Goal: Information Seeking & Learning: Learn about a topic

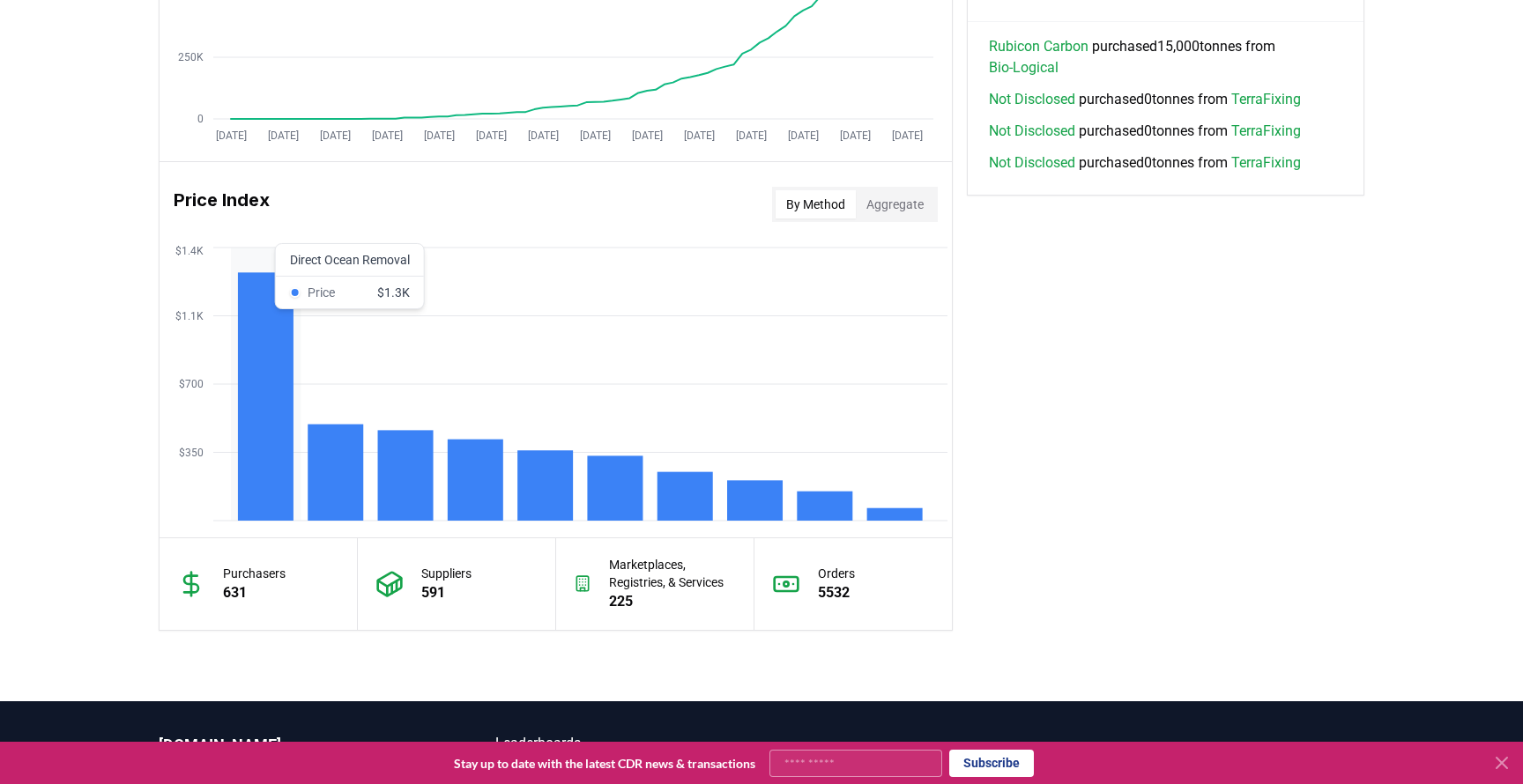
scroll to position [1323, 0]
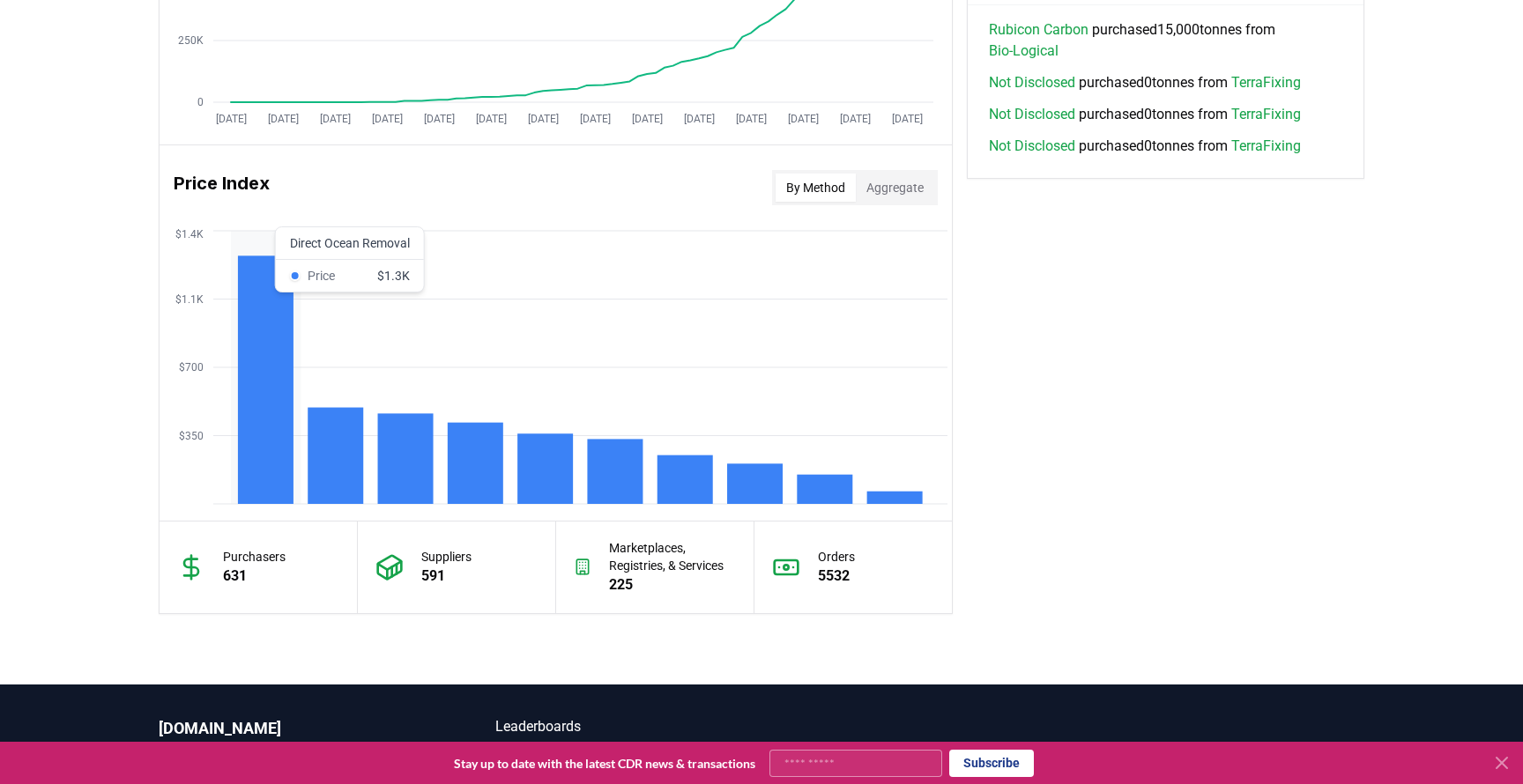
click at [240, 385] on rect at bounding box center [265, 379] width 56 height 248
click at [837, 553] on p "Orders" at bounding box center [836, 557] width 37 height 18
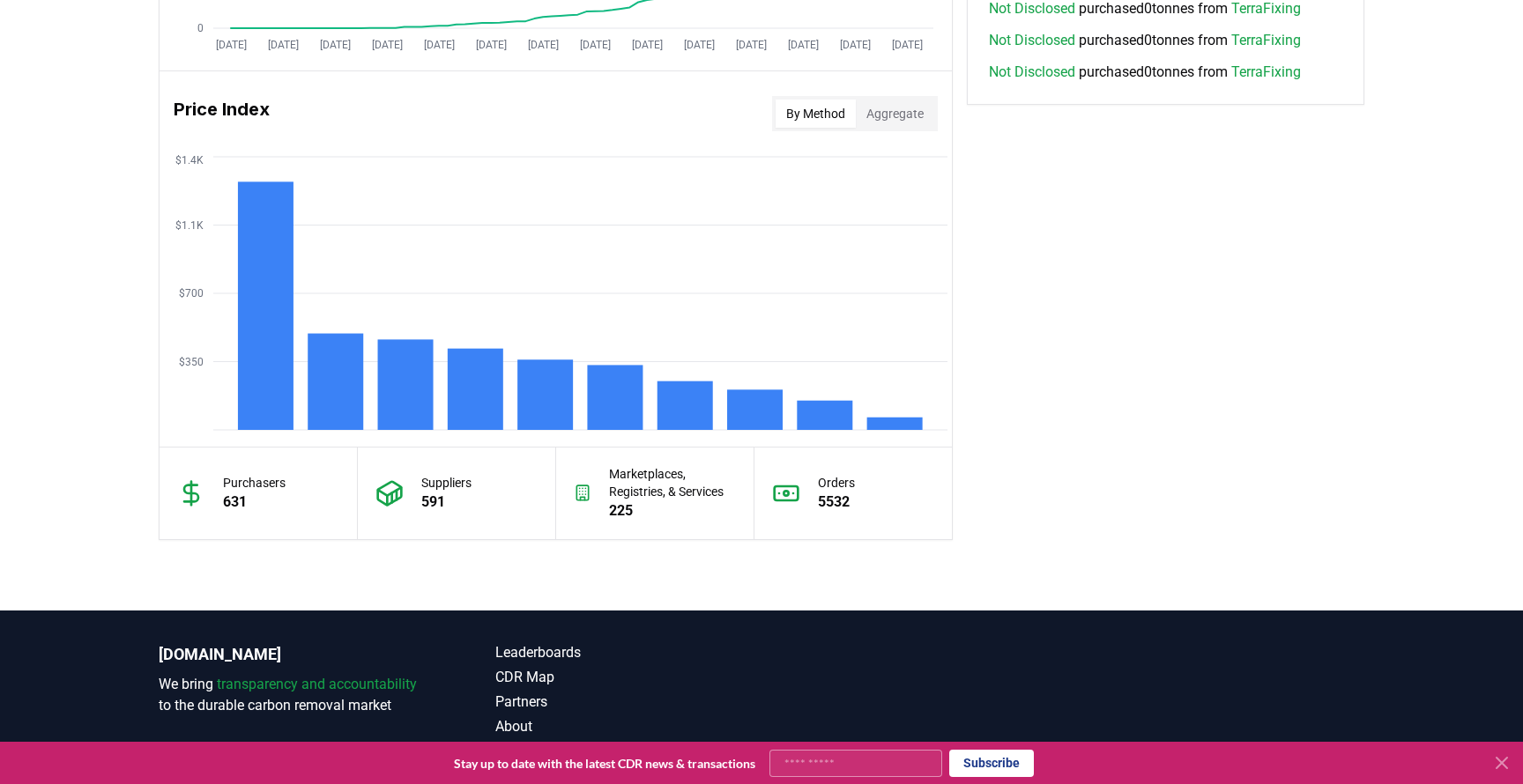
scroll to position [1481, 0]
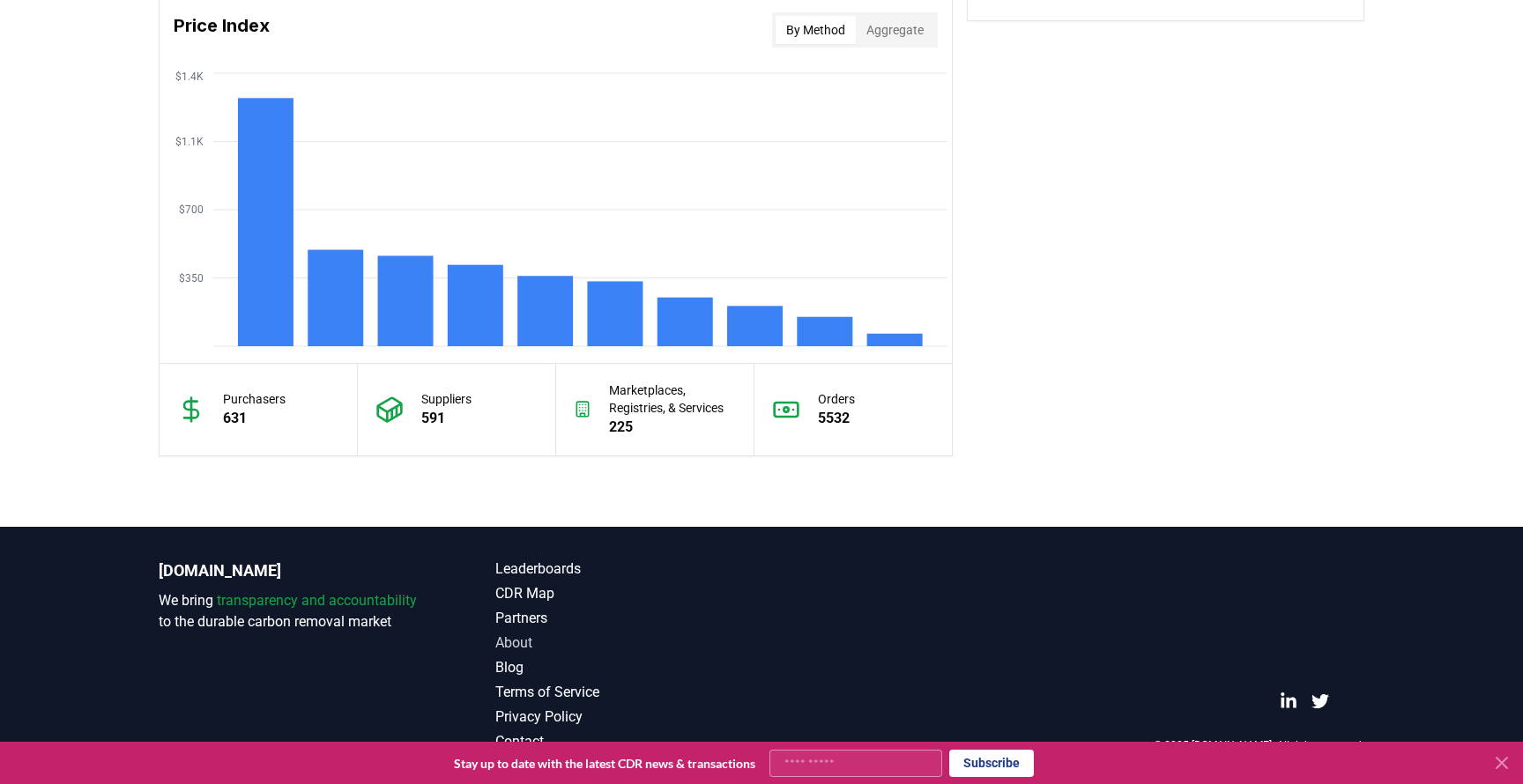
click at [510, 647] on link "About" at bounding box center [628, 643] width 266 height 21
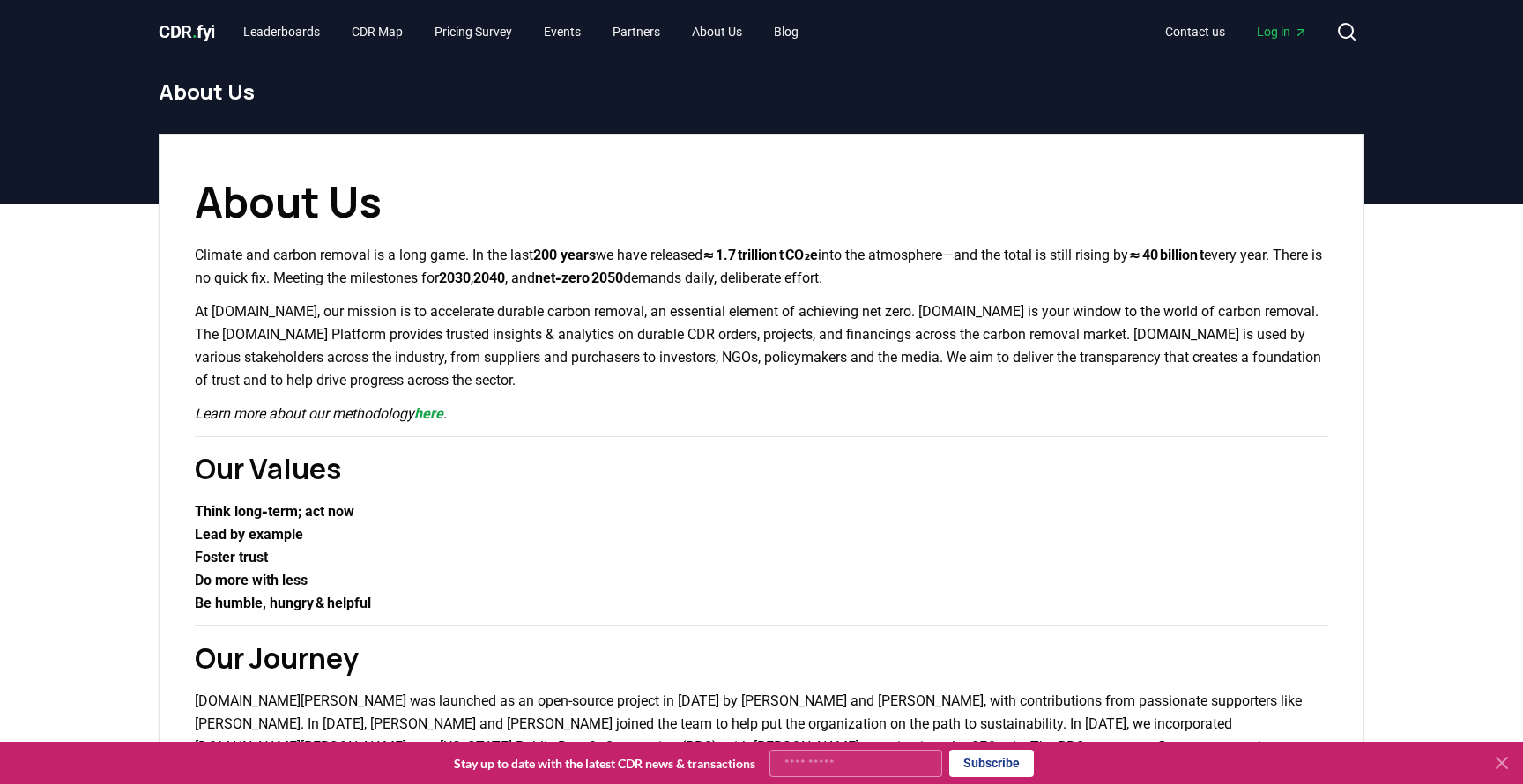
click at [398, 345] on p "At [DOMAIN_NAME], our mission is to accelerate durable carbon removal, an essen…" at bounding box center [761, 346] width 1133 height 92
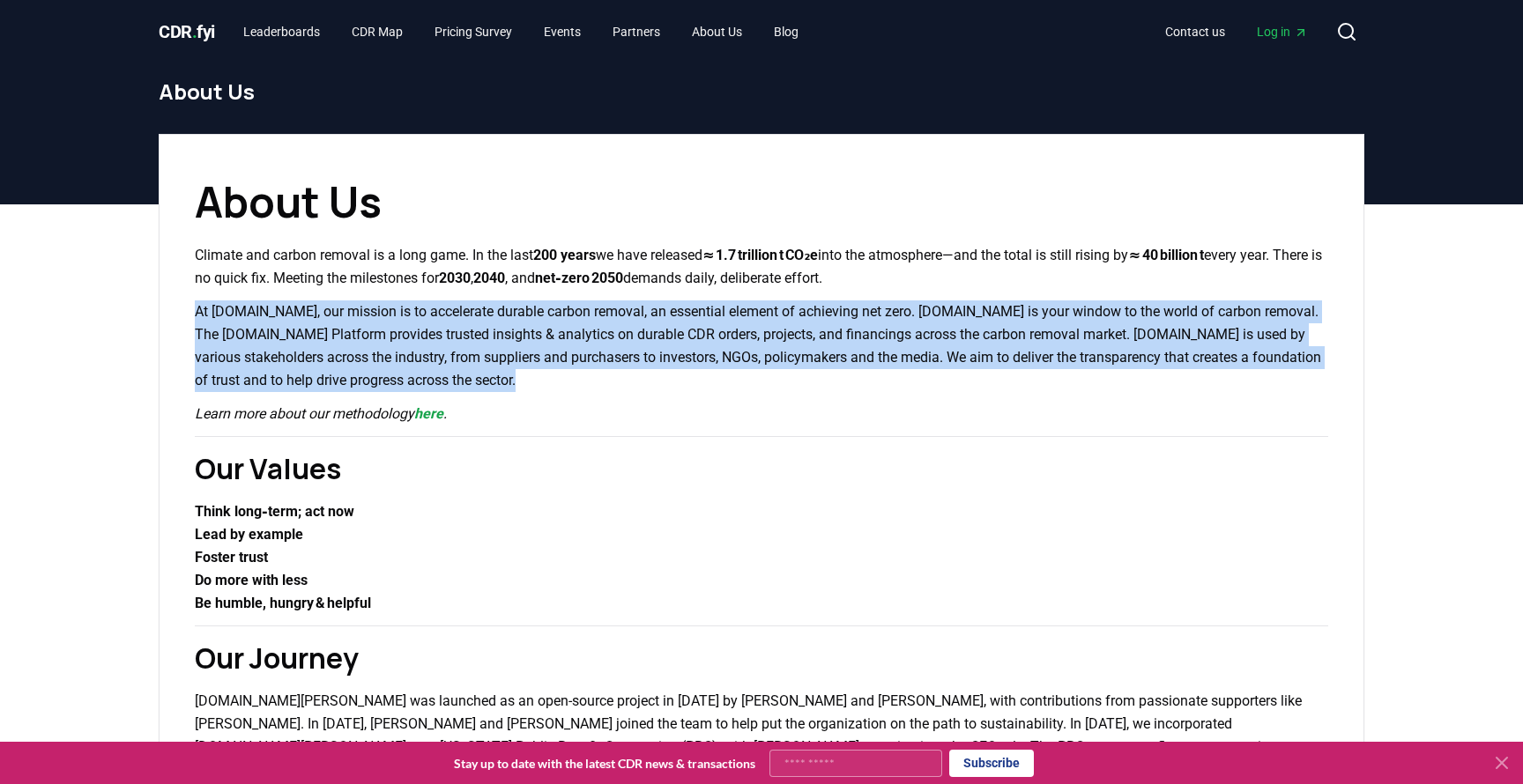
click at [398, 345] on p "At [DOMAIN_NAME], our mission is to accelerate durable carbon removal, an essen…" at bounding box center [761, 346] width 1133 height 92
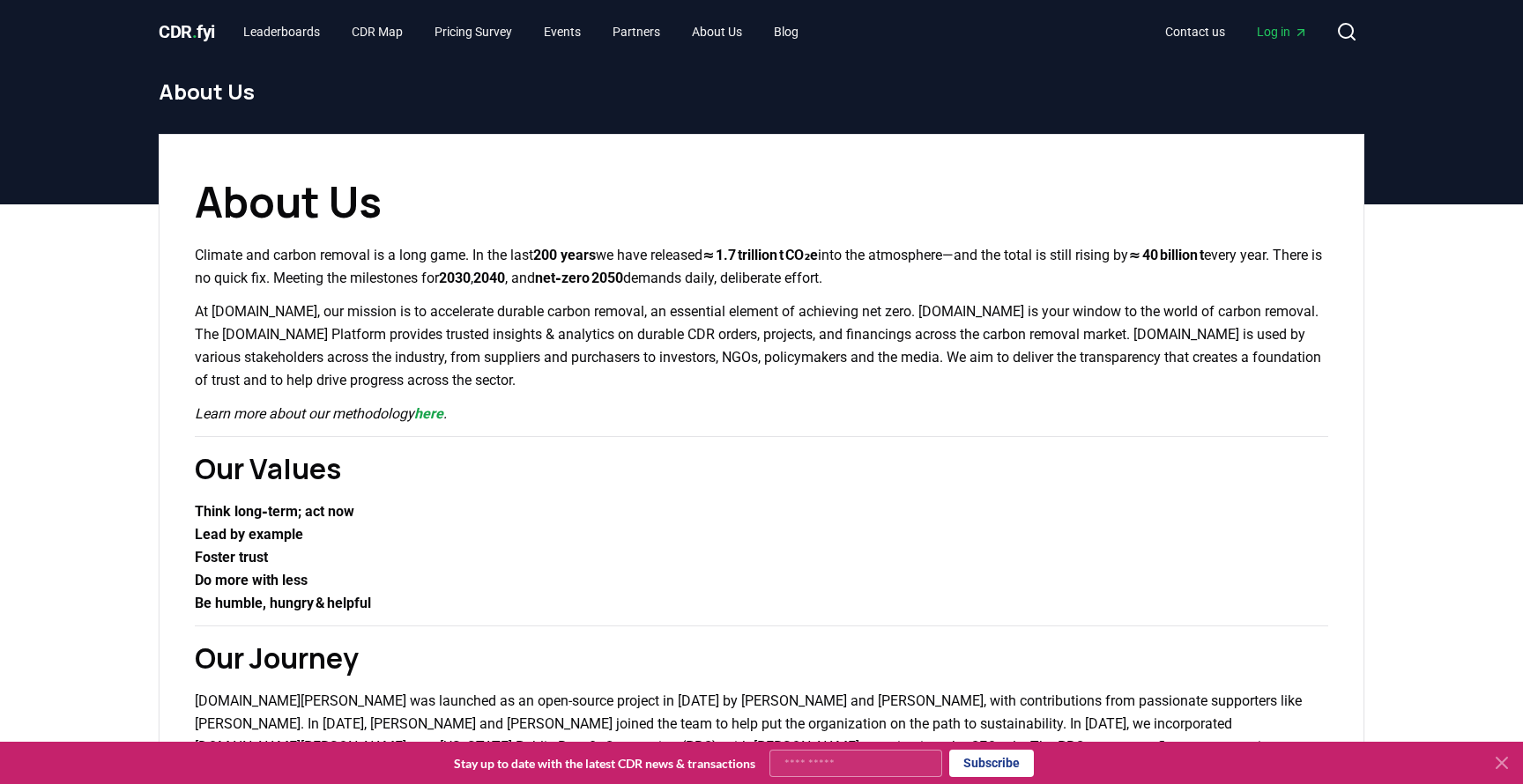
click at [398, 345] on p "At [DOMAIN_NAME], our mission is to accelerate durable carbon removal, an essen…" at bounding box center [761, 346] width 1133 height 92
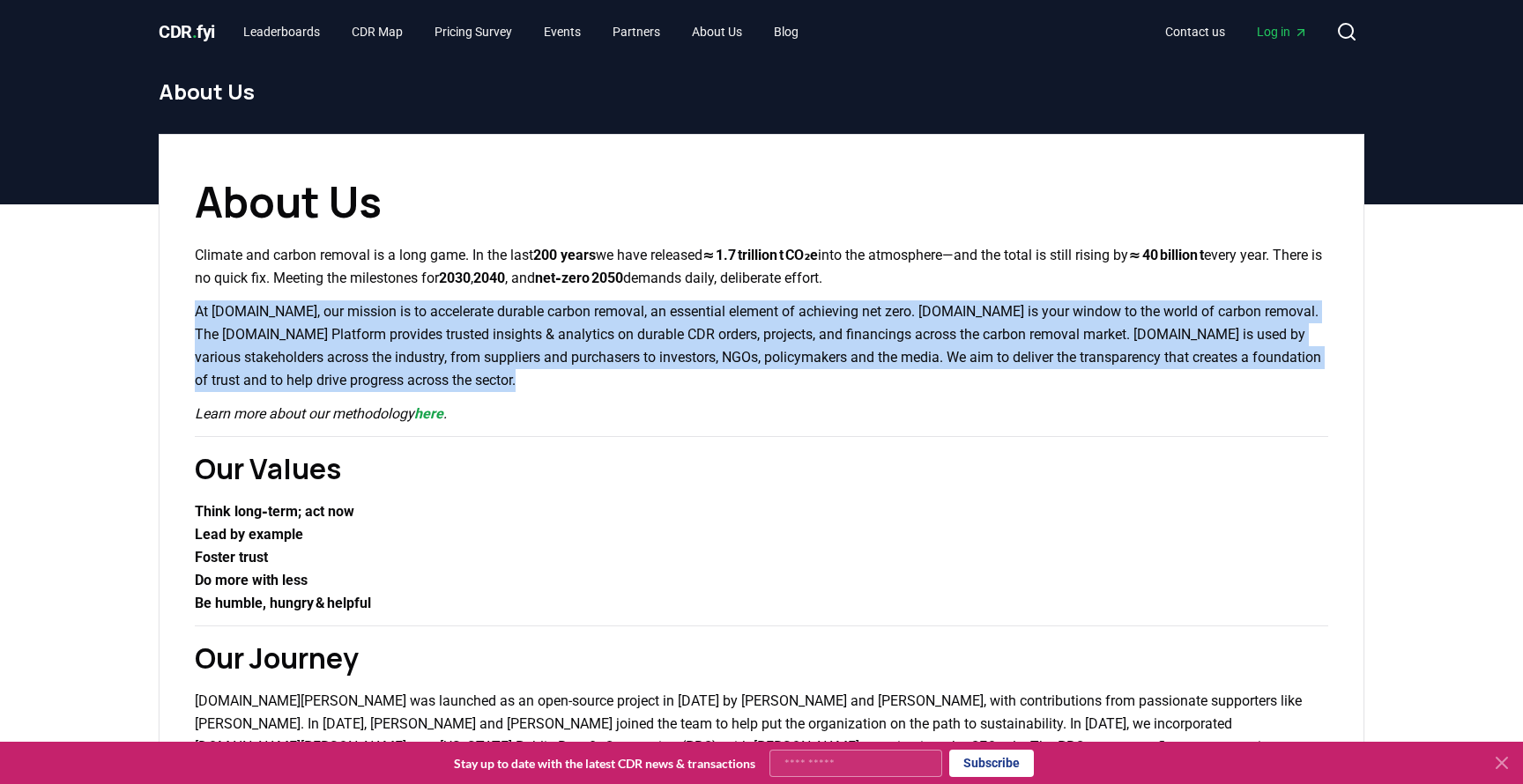
click at [398, 345] on p "At [DOMAIN_NAME], our mission is to accelerate durable carbon removal, an essen…" at bounding box center [761, 346] width 1133 height 92
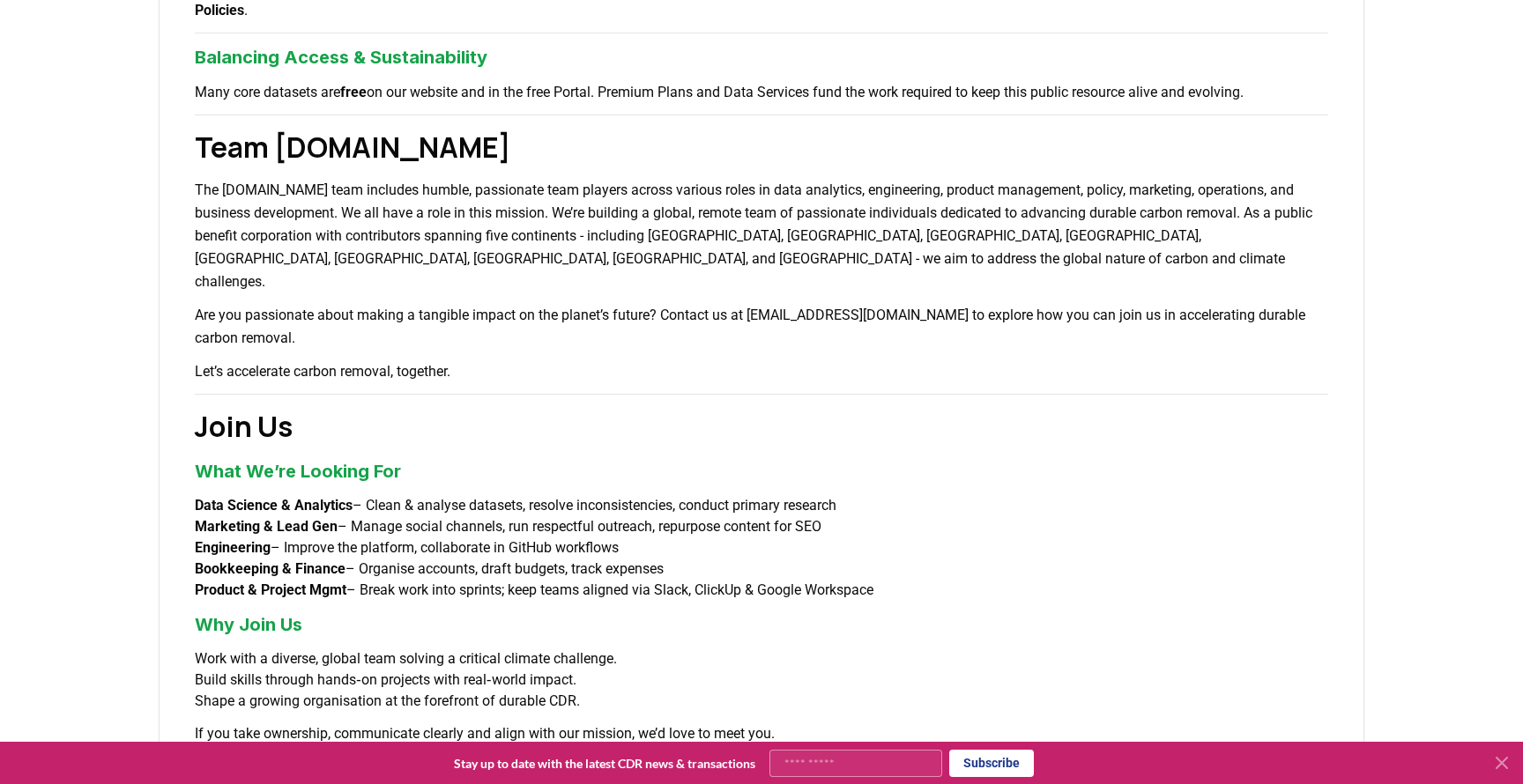
scroll to position [1003, 0]
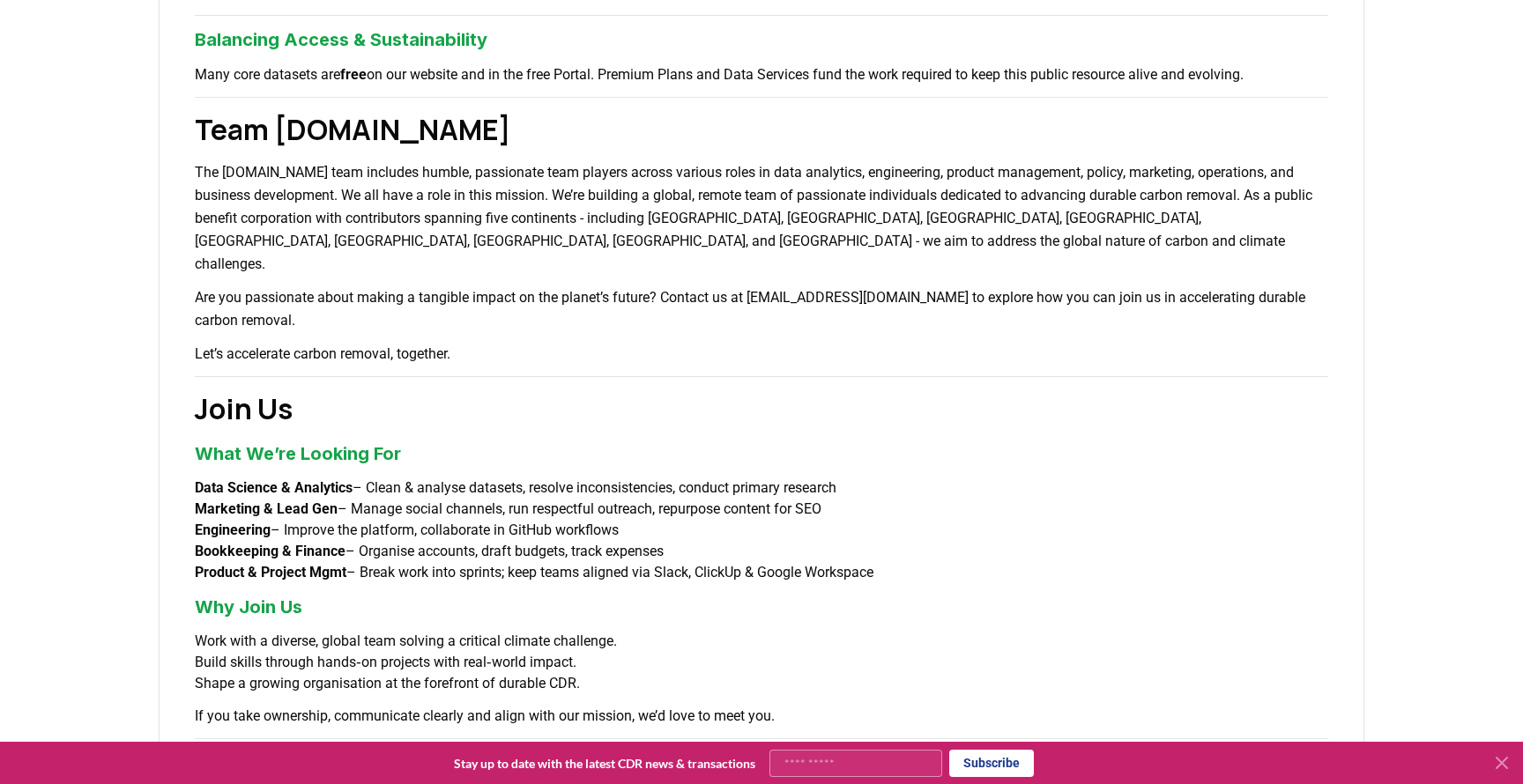
click at [271, 479] on strong "Data Science & Analytics" at bounding box center [273, 487] width 157 height 17
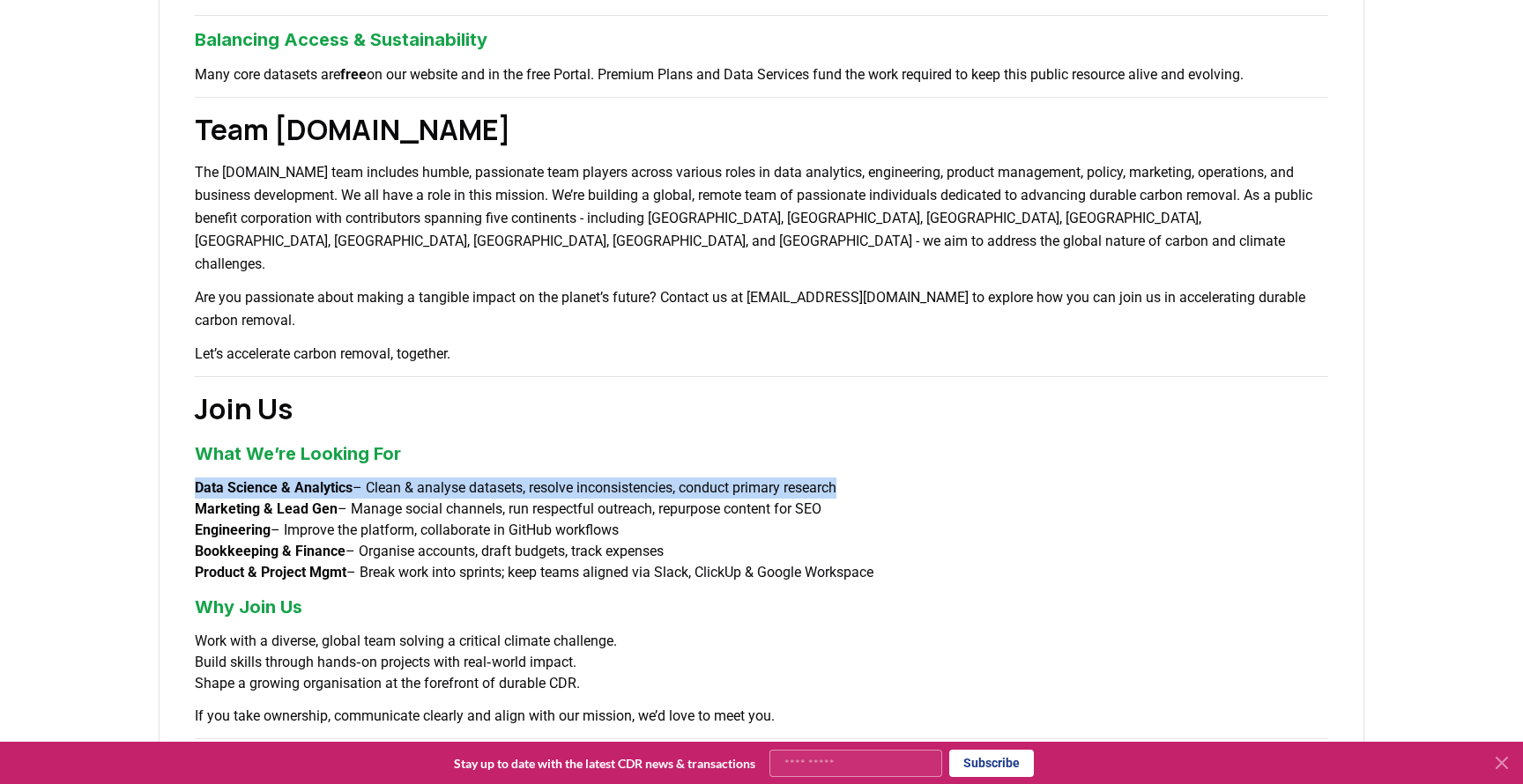
click at [271, 479] on strong "Data Science & Analytics" at bounding box center [273, 487] width 157 height 17
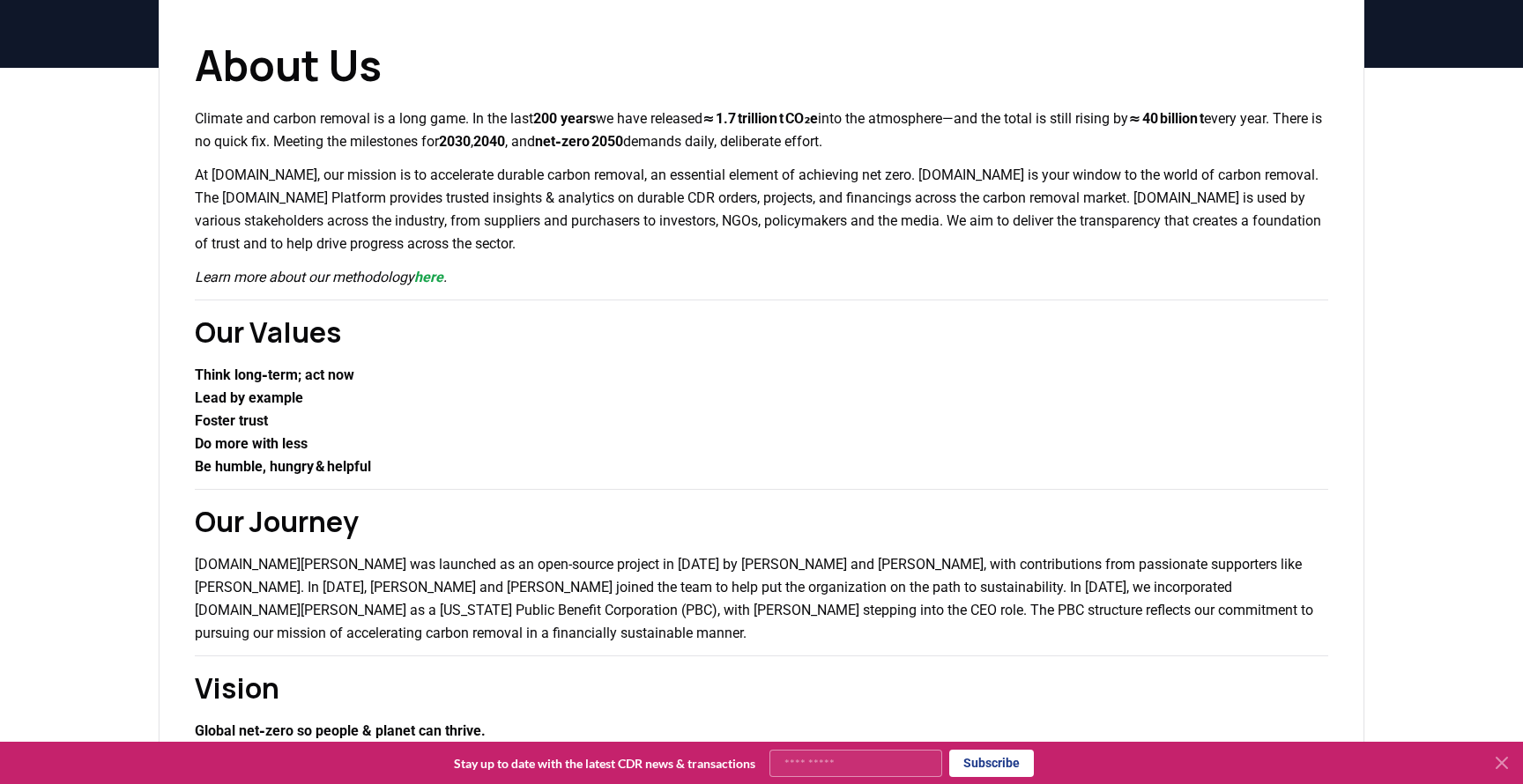
scroll to position [0, 0]
